Goal: Feedback & Contribution: Submit feedback/report problem

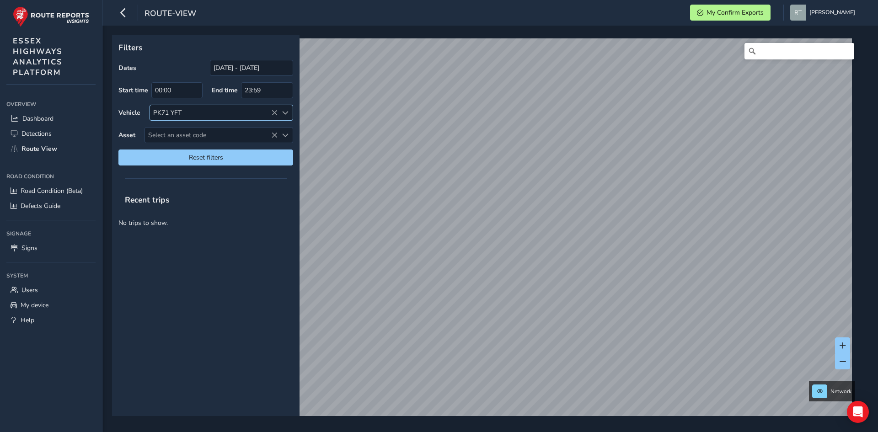
click at [278, 112] on icon at bounding box center [274, 113] width 6 height 6
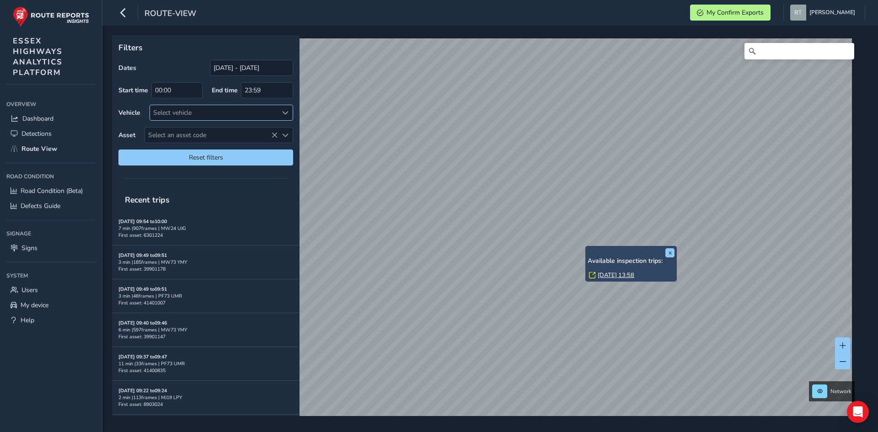
click at [609, 275] on link "Wed, 20 Aug, 13:58" at bounding box center [616, 275] width 37 height 8
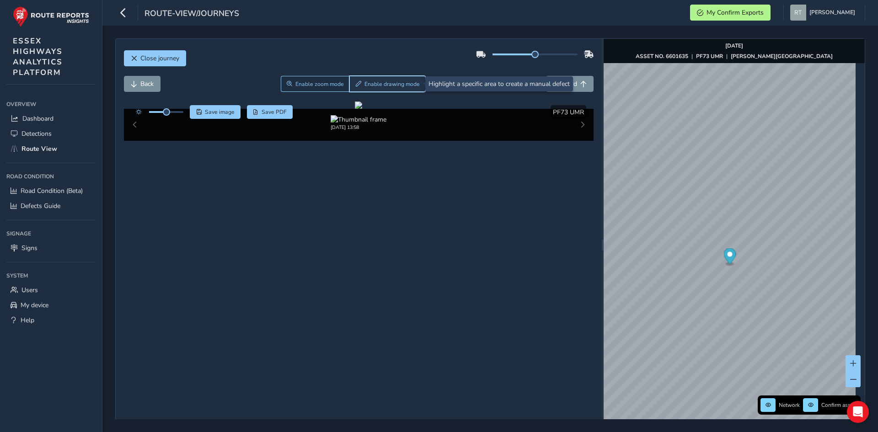
click at [385, 83] on span "Enable drawing mode" at bounding box center [392, 84] width 55 height 7
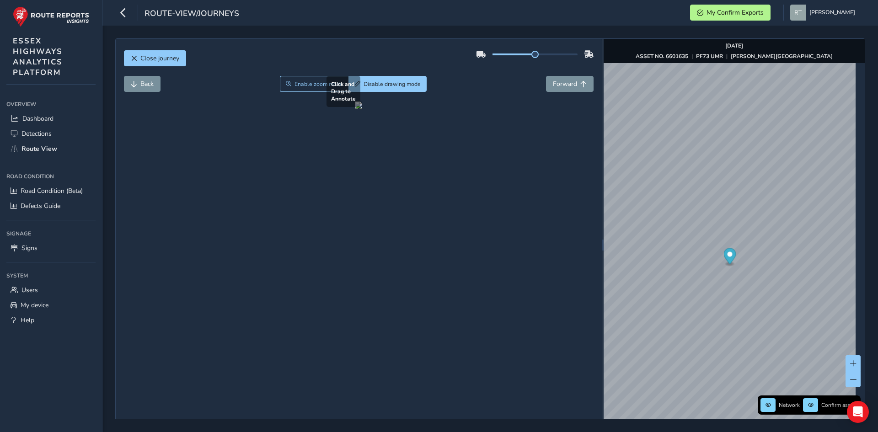
drag, startPoint x: 476, startPoint y: 252, endPoint x: 589, endPoint y: 339, distance: 142.2
click at [362, 109] on div at bounding box center [358, 105] width 7 height 7
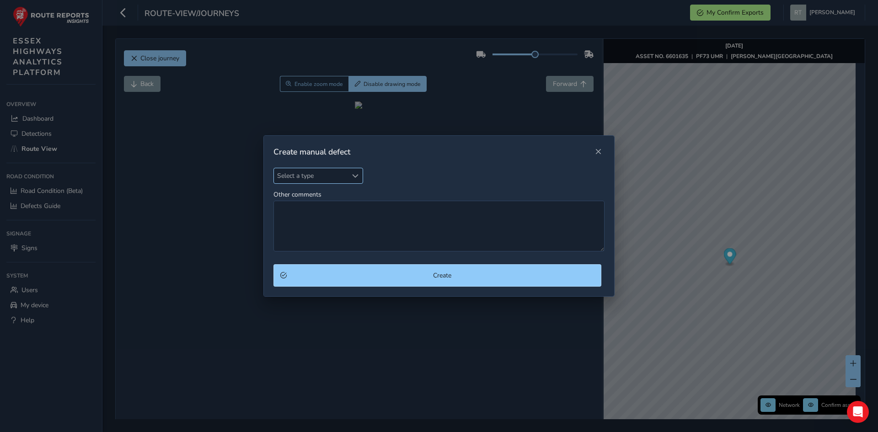
click at [355, 171] on div "Select a type" at bounding box center [355, 175] width 15 height 15
type input "deb"
click at [348, 222] on li "Debris/Deposit on Highway" at bounding box center [328, 217] width 108 height 15
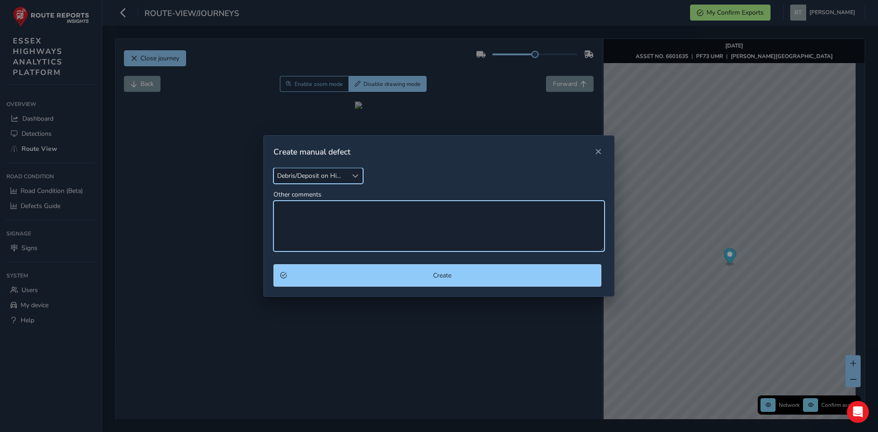
click at [317, 225] on textarea "Other comments" at bounding box center [439, 226] width 331 height 51
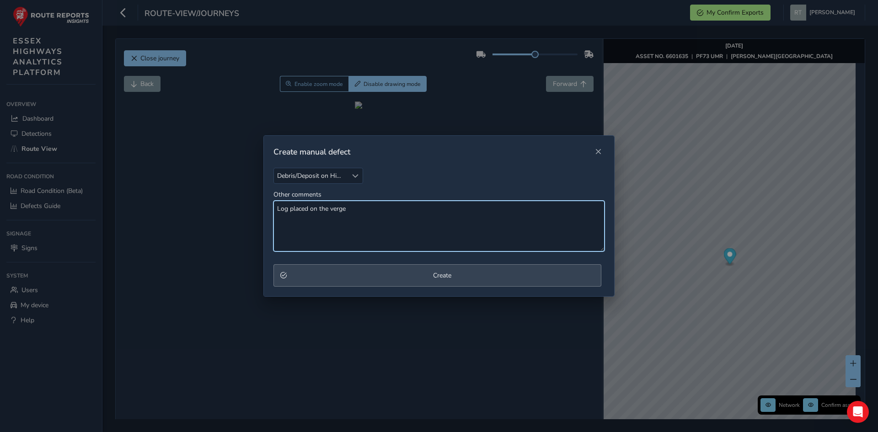
type textarea "Log placed on the verge"
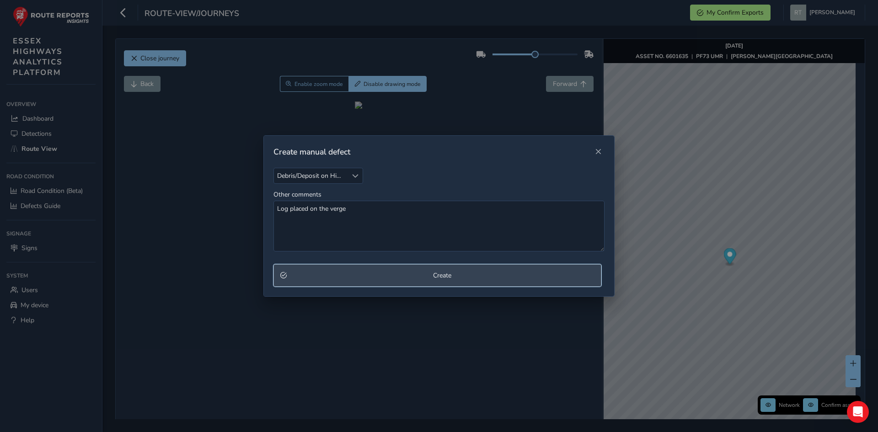
click at [435, 275] on span "Create" at bounding box center [442, 275] width 305 height 9
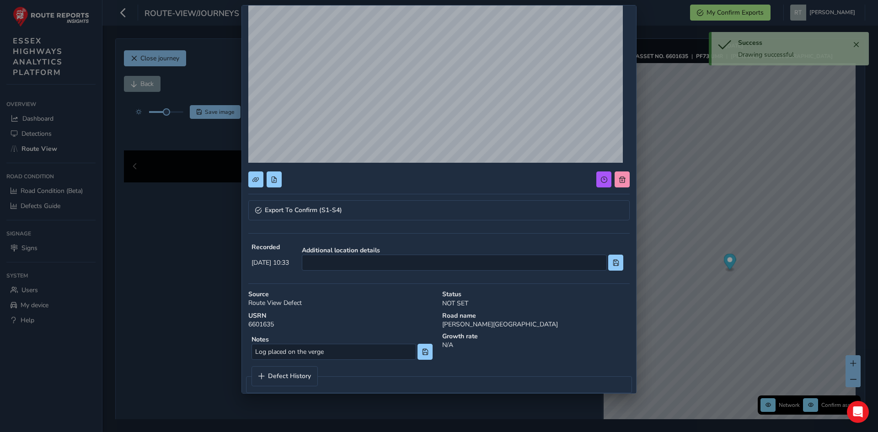
scroll to position [92, 0]
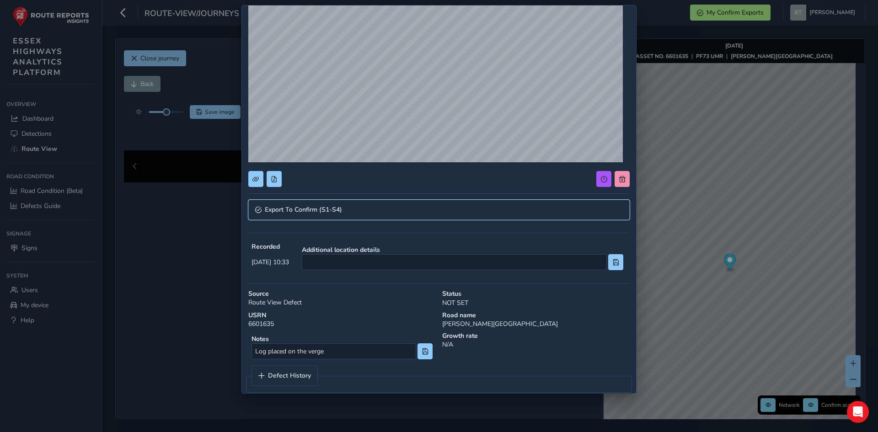
click at [420, 212] on link "Export To Confirm (S1-S4)" at bounding box center [439, 210] width 382 height 20
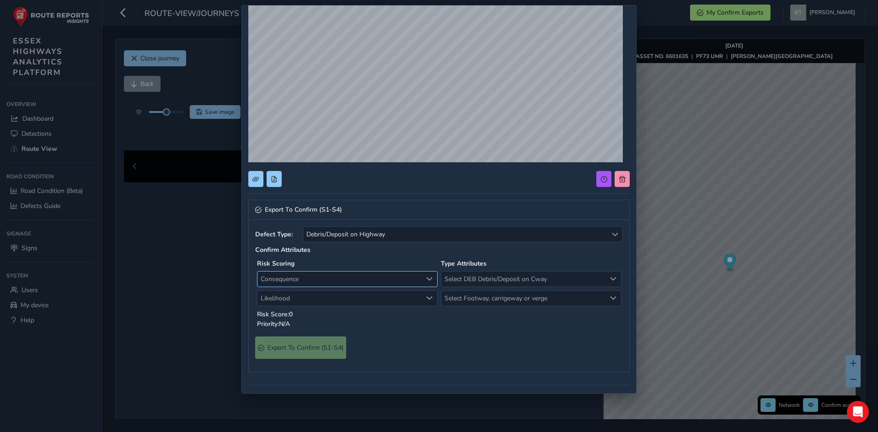
click at [426, 278] on span "Consequence" at bounding box center [429, 279] width 6 height 6
drag, startPoint x: 309, startPoint y: 311, endPoint x: 375, endPoint y: 307, distance: 66.0
click at [309, 310] on li "1 Negligible" at bounding box center [346, 313] width 177 height 15
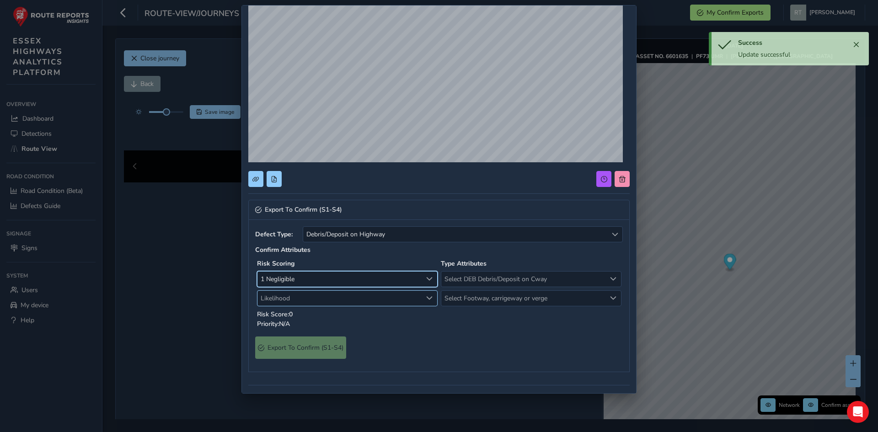
click at [422, 297] on div "Likelihood" at bounding box center [429, 298] width 15 height 15
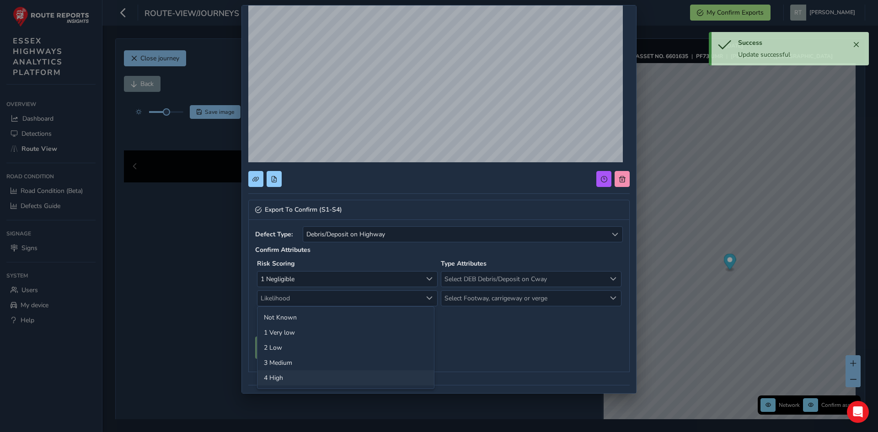
click at [302, 379] on li "4 High" at bounding box center [346, 378] width 177 height 15
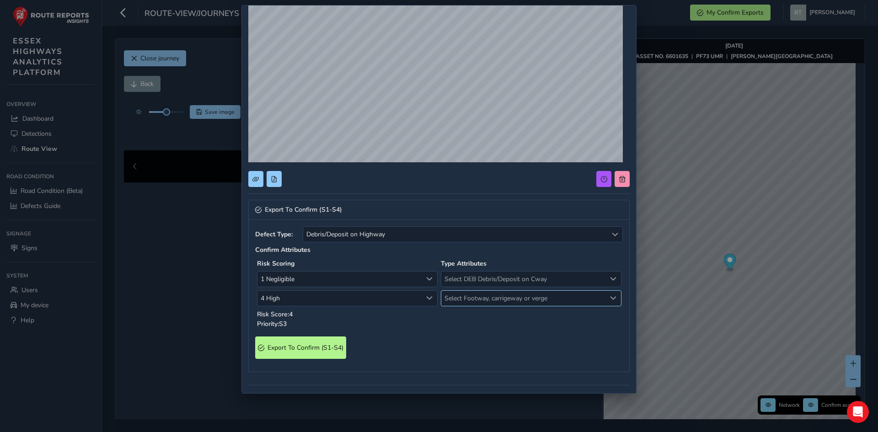
click at [606, 295] on div "Select Footway, carrigeway or verge" at bounding box center [613, 298] width 15 height 15
click at [466, 362] on li "Verge" at bounding box center [526, 362] width 177 height 15
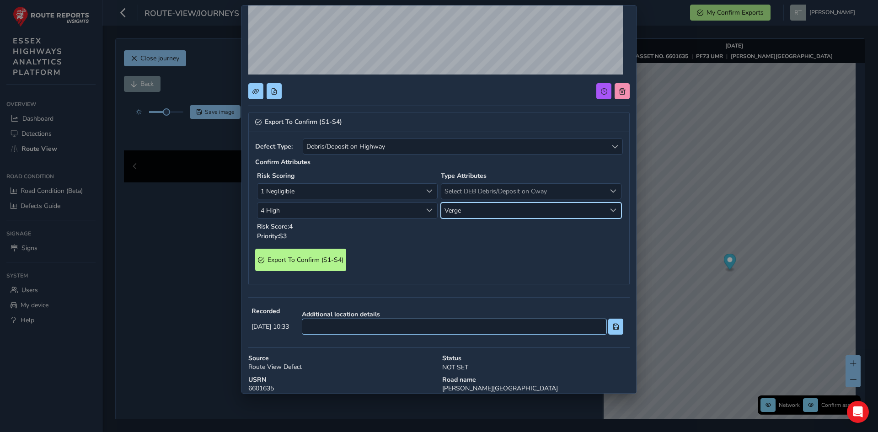
scroll to position [183, 0]
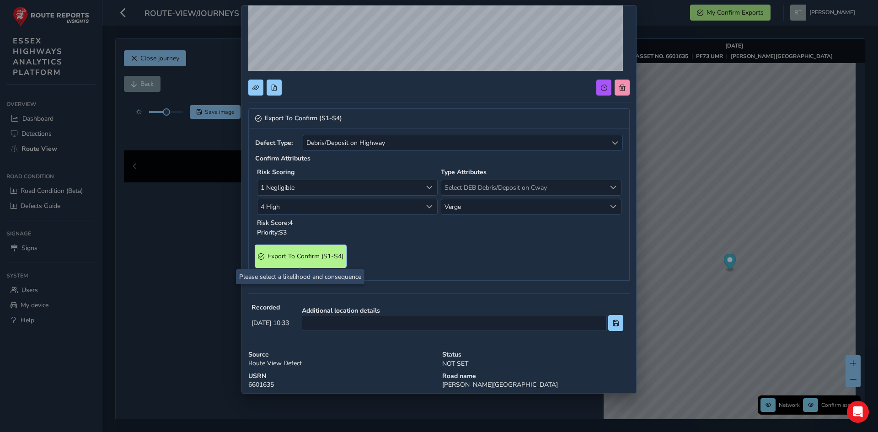
click at [313, 262] on S4\) "Export To Confirm (S1-S4)" at bounding box center [300, 256] width 91 height 22
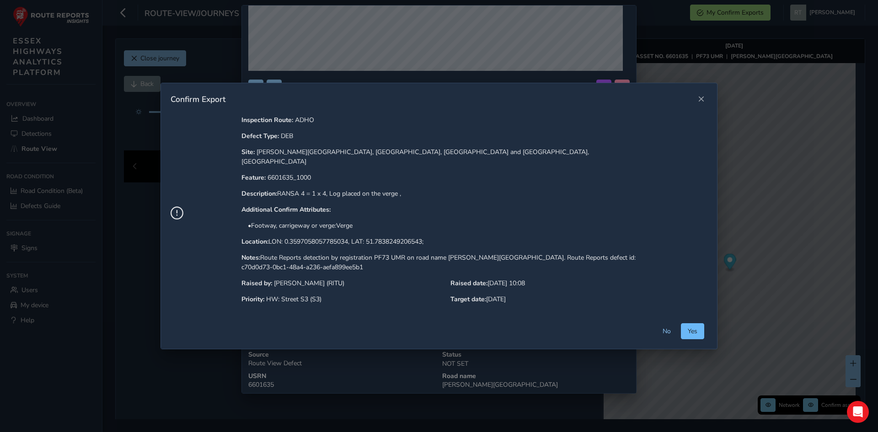
click at [688, 330] on span "Yes" at bounding box center [693, 331] width 10 height 9
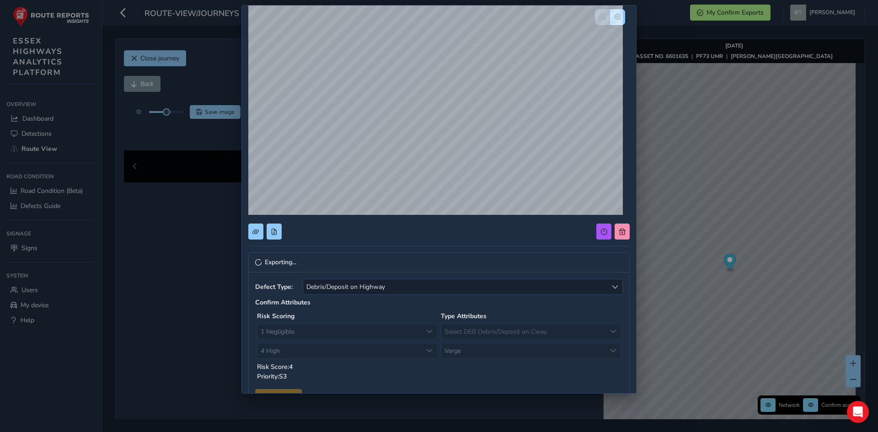
scroll to position [0, 0]
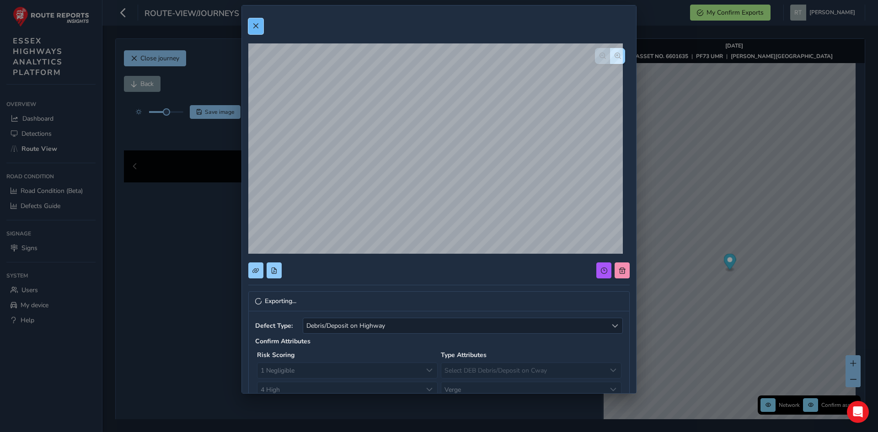
click at [259, 25] on span at bounding box center [256, 26] width 6 height 6
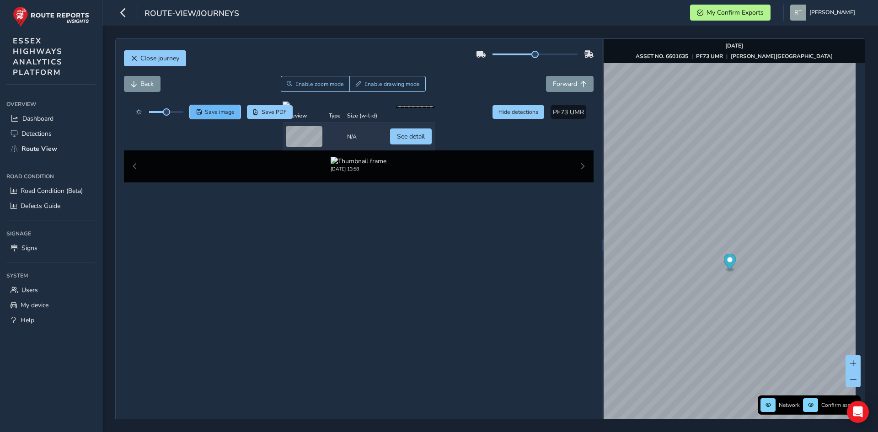
click at [219, 109] on span "Save image" at bounding box center [220, 111] width 30 height 7
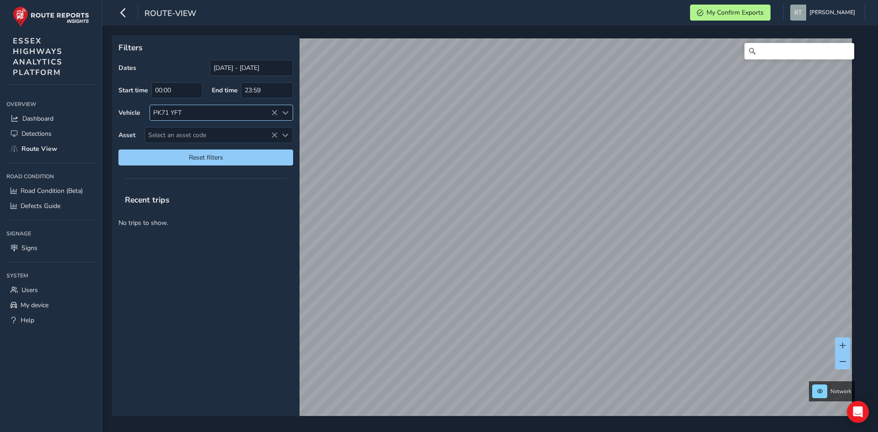
click at [275, 112] on icon at bounding box center [274, 113] width 6 height 6
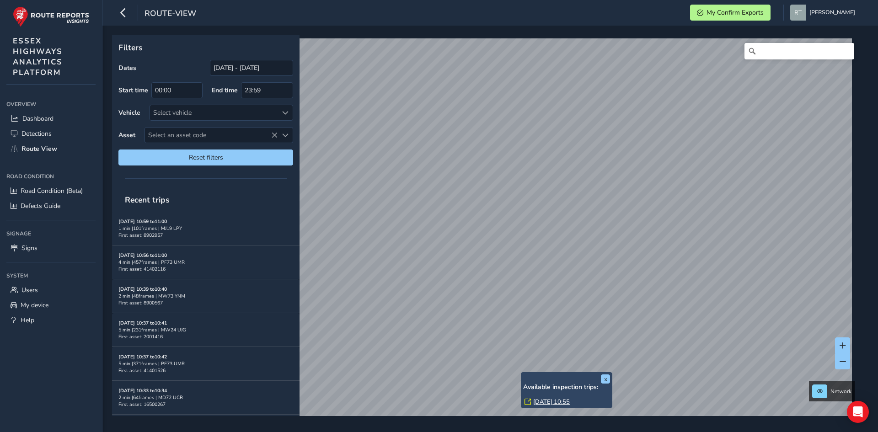
click at [554, 400] on link "[DATE] 10:55" at bounding box center [551, 402] width 37 height 8
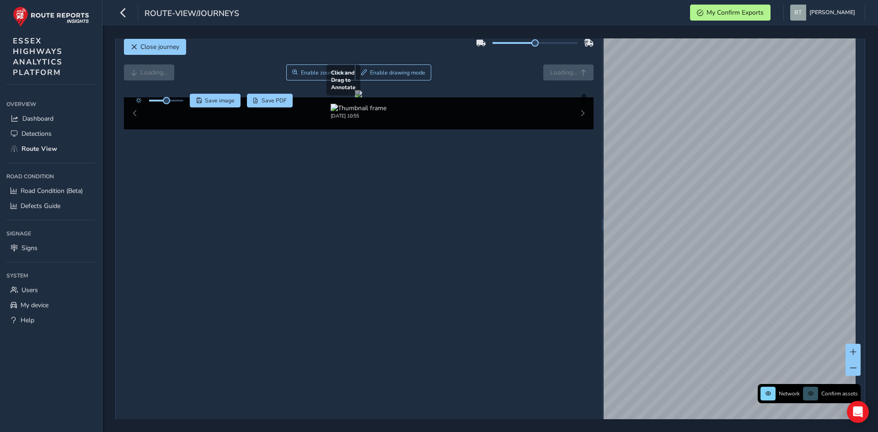
scroll to position [15, 0]
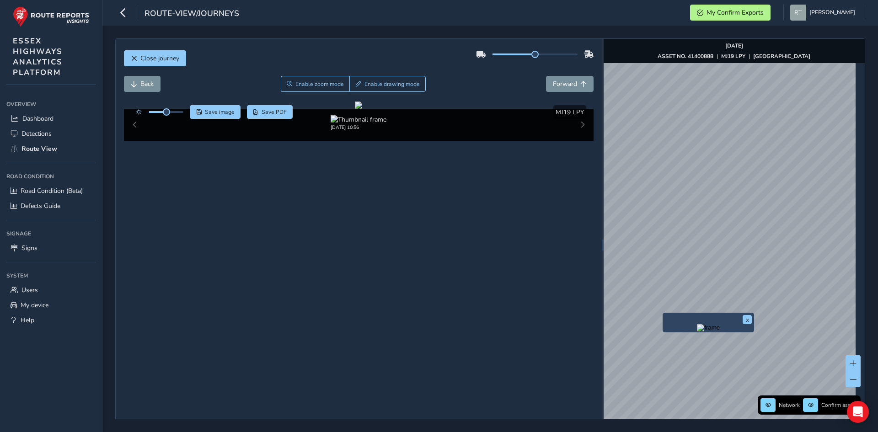
click at [697, 332] on img "Preview frame" at bounding box center [708, 327] width 23 height 7
